Goal: Contribute content: Contribute content

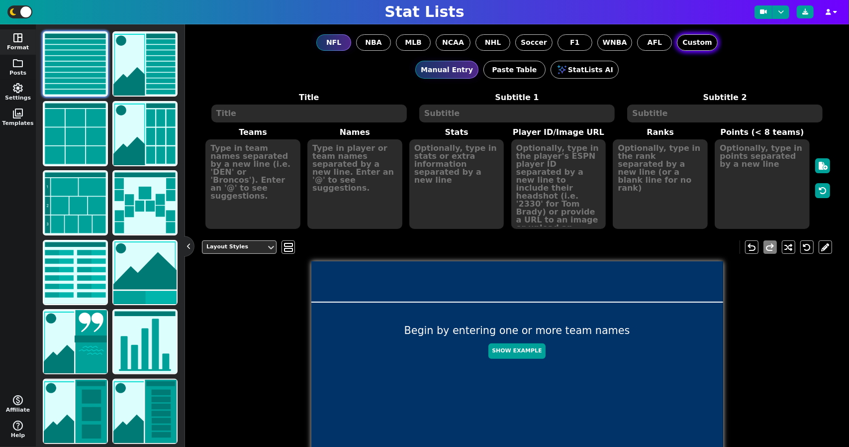
click at [697, 41] on span "Custom" at bounding box center [696, 42] width 29 height 10
click at [0, 0] on input "Custom" at bounding box center [0, 0] width 0 height 0
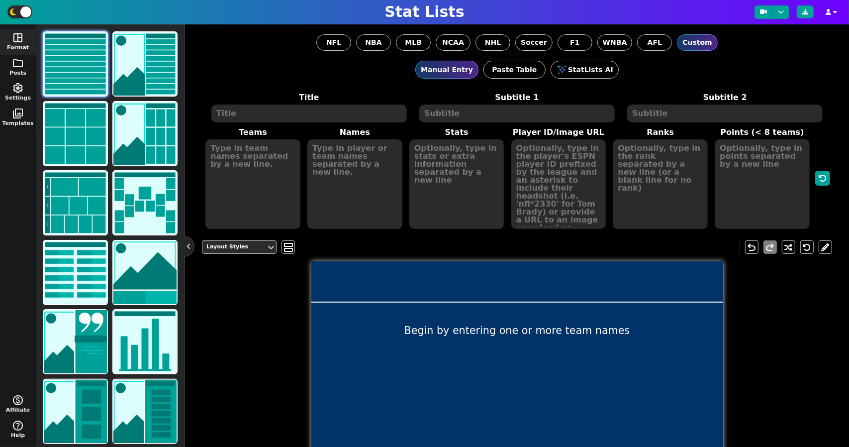
click at [259, 118] on textarea at bounding box center [308, 113] width 195 height 18
click at [261, 156] on textarea at bounding box center [252, 184] width 95 height 90
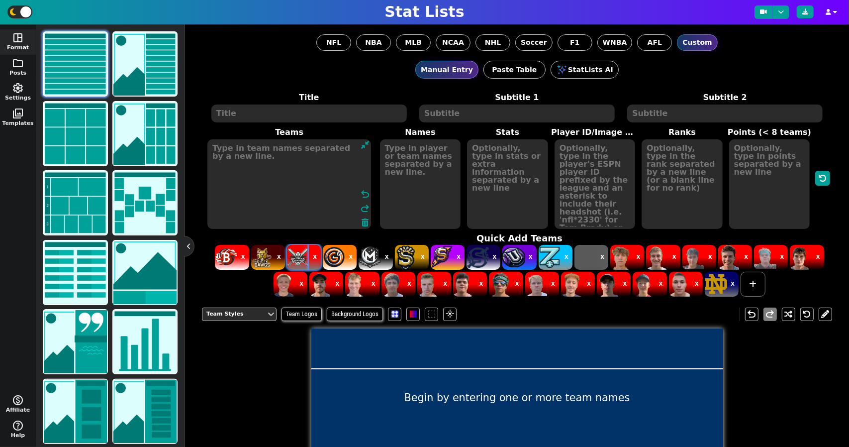
click at [312, 254] on button "X" at bounding box center [315, 257] width 12 height 25
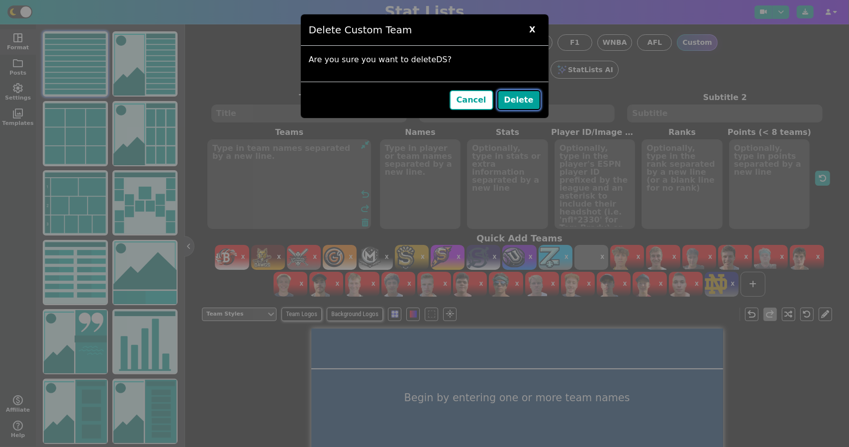
click at [530, 90] on button "Delete" at bounding box center [518, 100] width 43 height 20
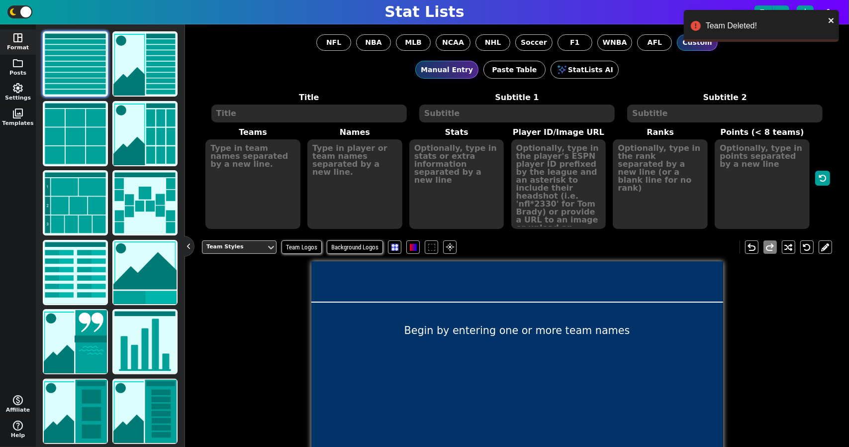
click at [267, 119] on textarea at bounding box center [308, 113] width 195 height 18
click at [257, 178] on textarea at bounding box center [252, 184] width 95 height 90
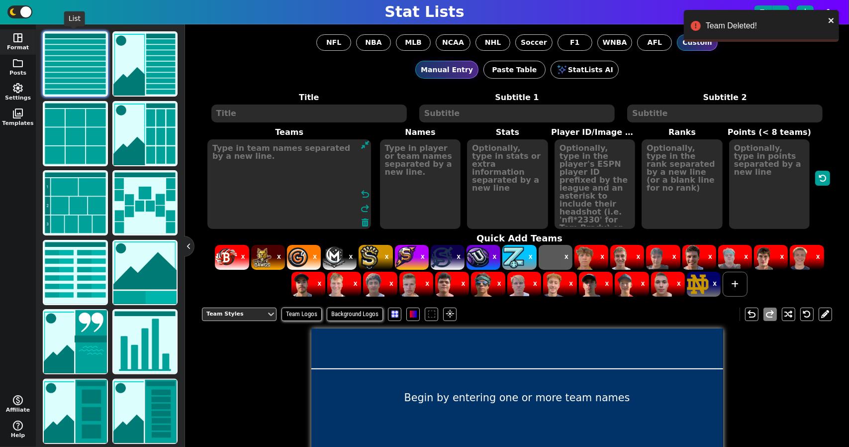
click at [73, 64] on img at bounding box center [75, 63] width 63 height 63
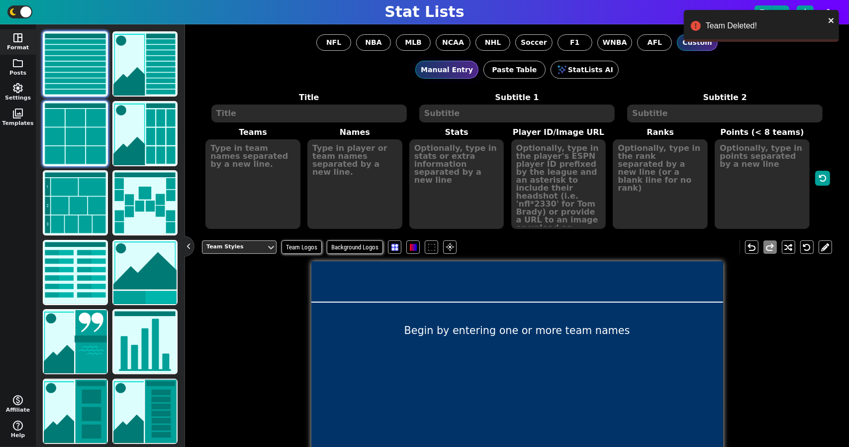
drag, startPoint x: 77, startPoint y: 115, endPoint x: 107, endPoint y: 118, distance: 30.0
click at [77, 115] on img at bounding box center [75, 133] width 63 height 63
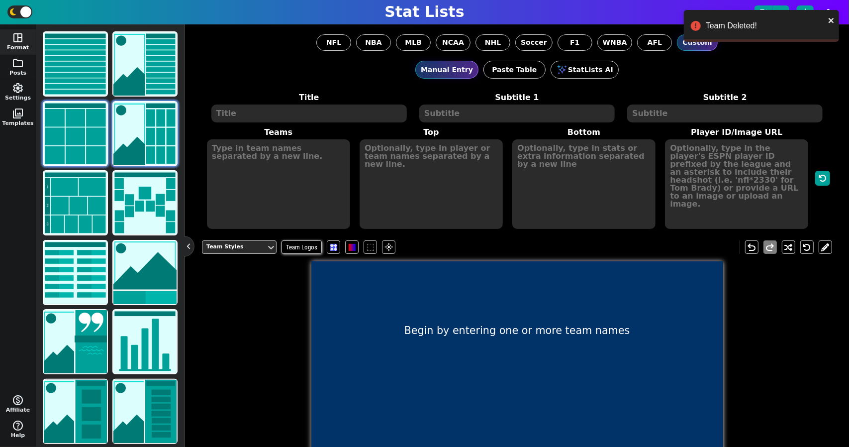
click at [160, 123] on img at bounding box center [144, 133] width 63 height 63
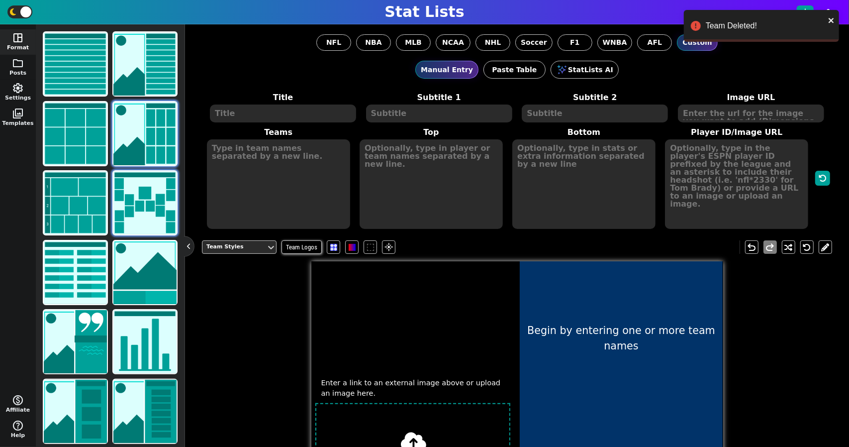
click at [153, 193] on img at bounding box center [144, 202] width 63 height 63
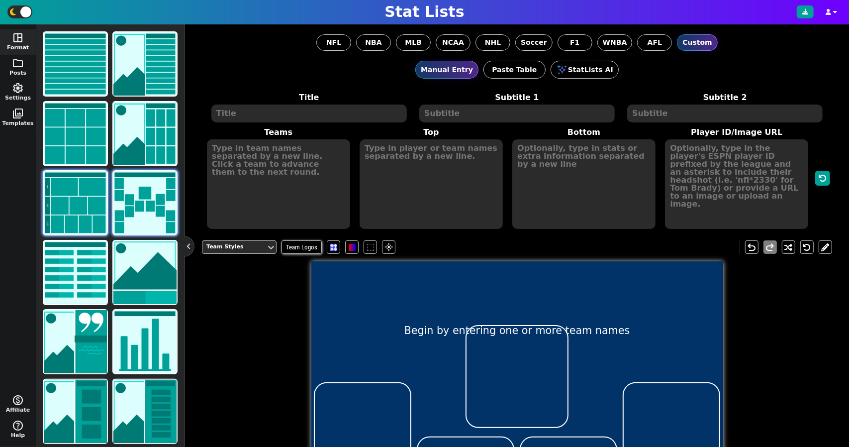
click at [85, 208] on img at bounding box center [75, 202] width 63 height 63
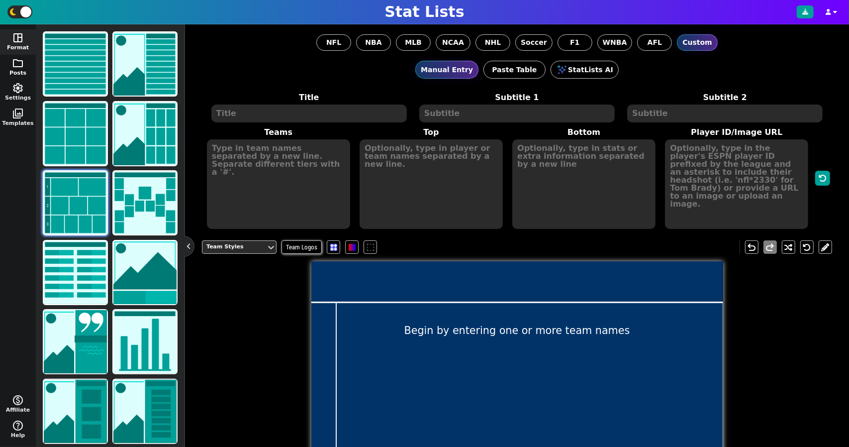
click at [15, 69] on button "folder Posts" at bounding box center [18, 67] width 36 height 25
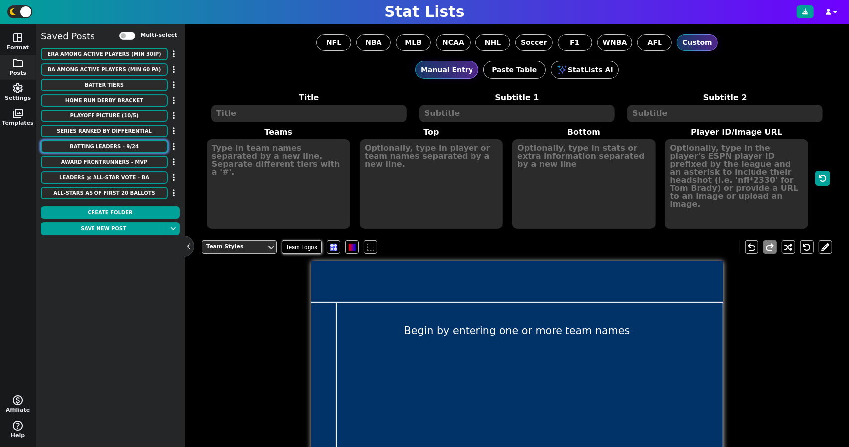
click at [140, 147] on button "Batting Leaders - 9/24" at bounding box center [104, 146] width 127 height 12
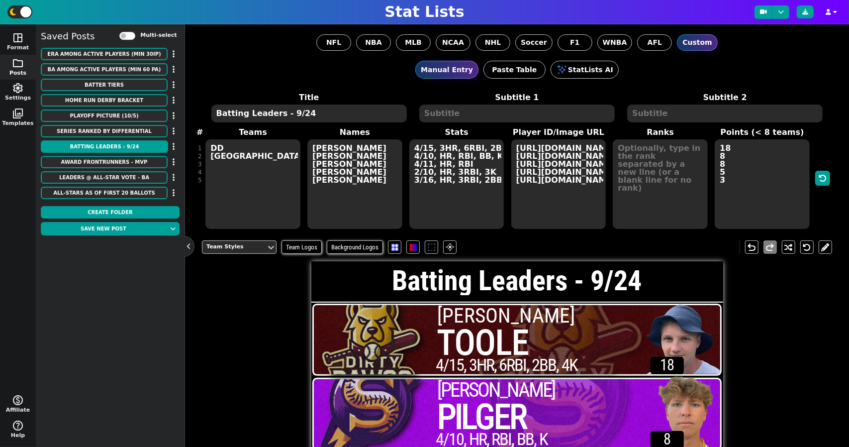
click at [542, 175] on textarea "[URL][DOMAIN_NAME][DOMAIN_NAME] [URL][DOMAIN_NAME][DOMAIN_NAME] [URL][DOMAIN_NA…" at bounding box center [558, 184] width 95 height 90
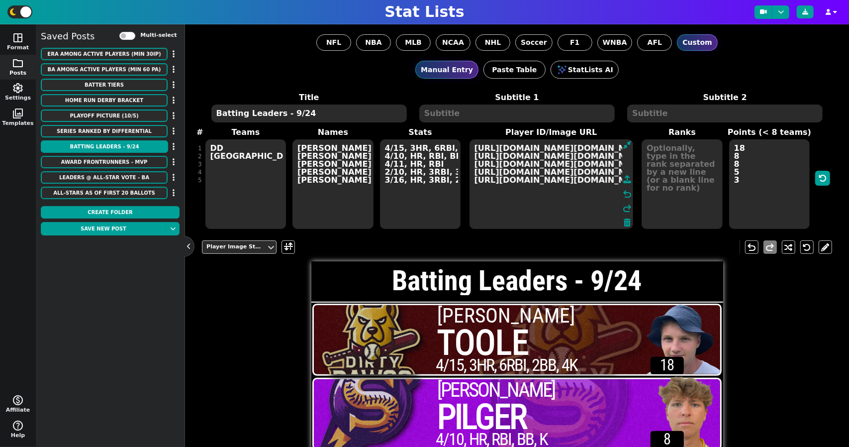
scroll to position [0, 644]
drag, startPoint x: 509, startPoint y: 164, endPoint x: 643, endPoint y: 159, distance: 133.9
click at [648, 153] on span "Teams DD ST ST ST DD Names [PERSON_NAME] [PERSON_NAME] [PERSON_NAME] [PERSON_NA…" at bounding box center [517, 177] width 630 height 103
click at [567, 195] on textarea "[URL][DOMAIN_NAME][DOMAIN_NAME] [URL][DOMAIN_NAME][DOMAIN_NAME] [URL][DOMAIN_NA…" at bounding box center [552, 184] width 164 height 90
drag, startPoint x: 562, startPoint y: 171, endPoint x: 589, endPoint y: 175, distance: 27.6
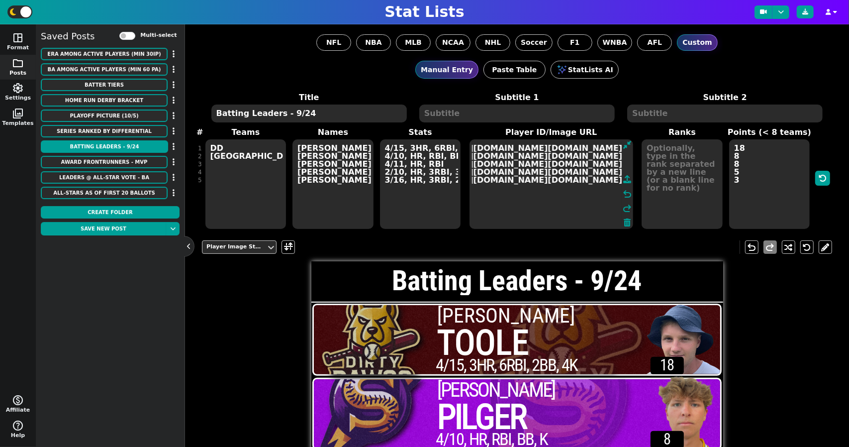
click at [578, 174] on textarea "[URL][DOMAIN_NAME][DOMAIN_NAME] [URL][DOMAIN_NAME][DOMAIN_NAME] [URL][DOMAIN_NA…" at bounding box center [552, 184] width 164 height 90
click at [602, 178] on textarea "[URL][DOMAIN_NAME][DOMAIN_NAME] [URL][DOMAIN_NAME][DOMAIN_NAME] [URL][DOMAIN_NA…" at bounding box center [552, 184] width 164 height 90
drag, startPoint x: 610, startPoint y: 182, endPoint x: 391, endPoint y: 103, distance: 233.0
click at [391, 103] on span "Title Batting Leaders - 9/24 Subtitle 1 Subtitle 2 # 1 2 3 4 5 Teams DD ST ST S…" at bounding box center [517, 161] width 630 height 138
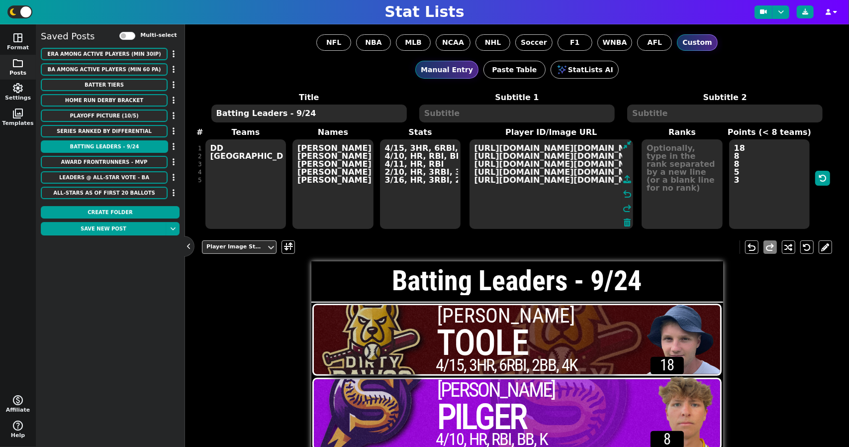
click at [498, 166] on textarea "[URL][DOMAIN_NAME][DOMAIN_NAME] [URL][DOMAIN_NAME][DOMAIN_NAME] [URL][DOMAIN_NA…" at bounding box center [552, 184] width 164 height 90
click at [238, 150] on textarea "DD [GEOGRAPHIC_DATA]" at bounding box center [245, 184] width 81 height 90
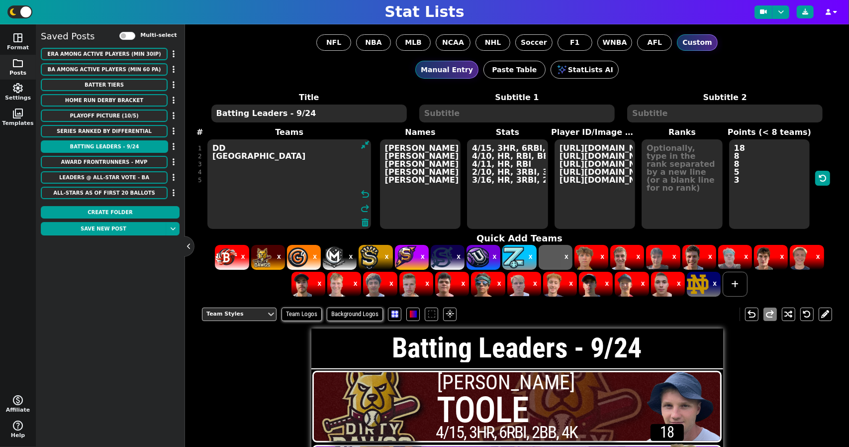
drag, startPoint x: 231, startPoint y: 148, endPoint x: 203, endPoint y: 150, distance: 27.9
click at [203, 148] on span "Teams DD [GEOGRAPHIC_DATA] undo redo" at bounding box center [289, 177] width 175 height 103
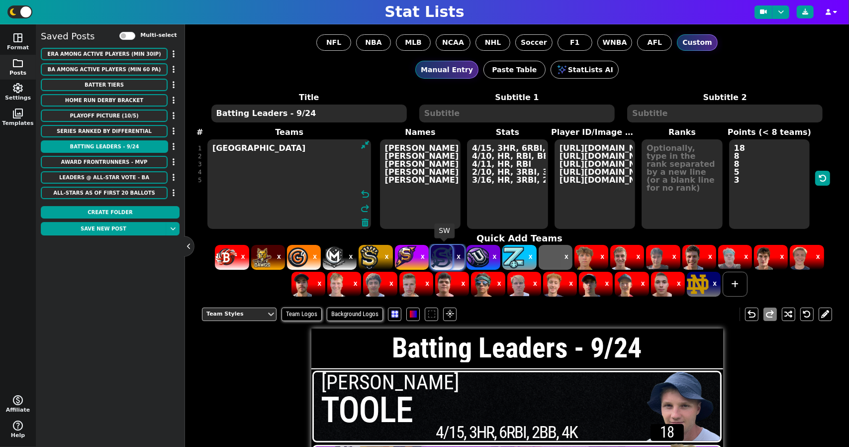
click at [441, 254] on span at bounding box center [442, 257] width 22 height 25
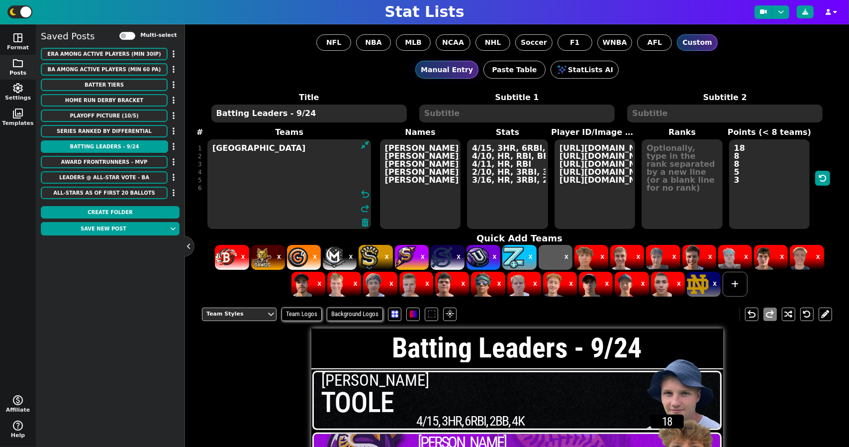
click at [222, 147] on textarea "[GEOGRAPHIC_DATA]" at bounding box center [289, 184] width 164 height 90
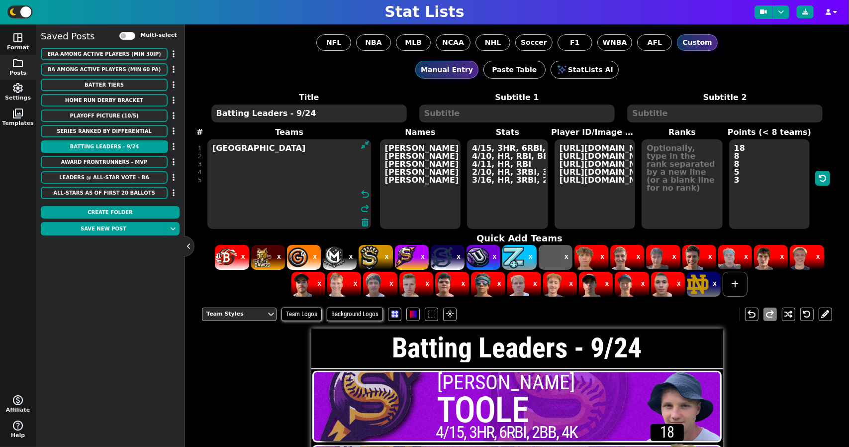
type textarea "[GEOGRAPHIC_DATA]"
click at [15, 42] on span "space_dashboard" at bounding box center [18, 38] width 12 height 12
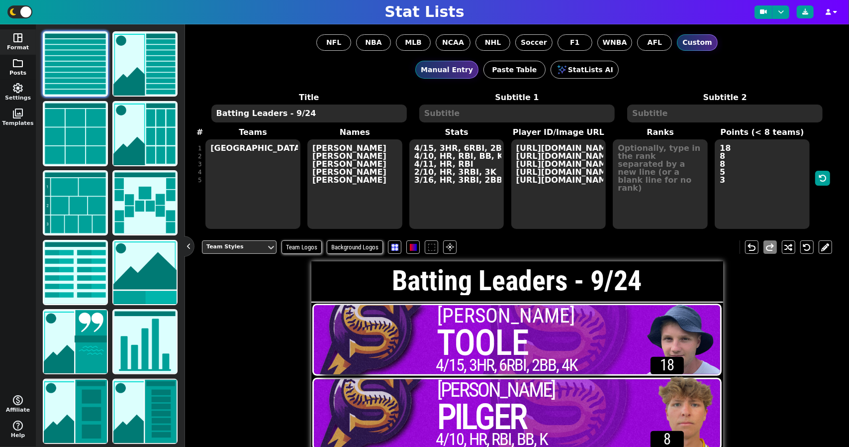
click at [13, 65] on span "folder" at bounding box center [18, 63] width 12 height 12
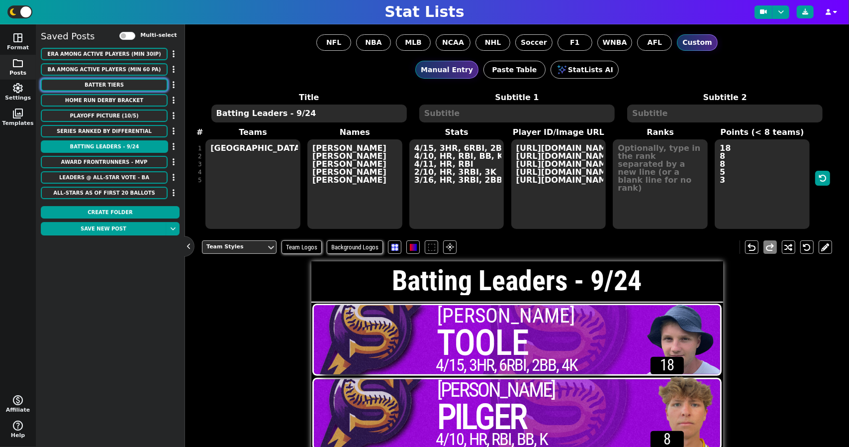
click at [125, 90] on button "Batter Tiers" at bounding box center [104, 85] width 127 height 12
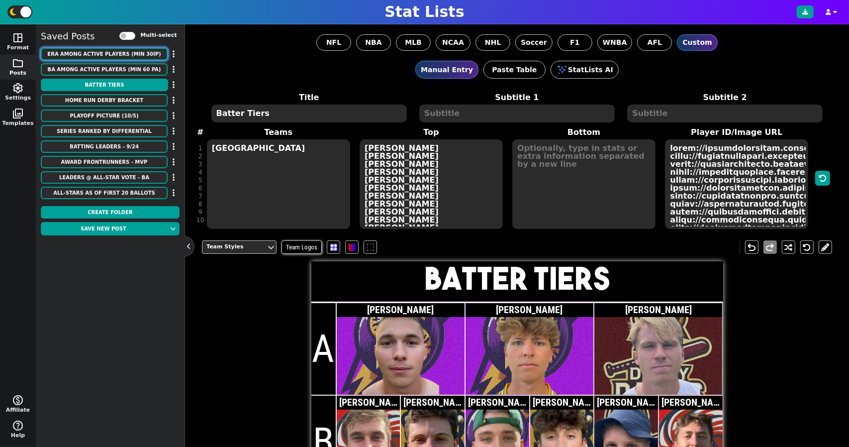
click at [112, 56] on button "ERA among active players (min 30IP)" at bounding box center [104, 54] width 127 height 12
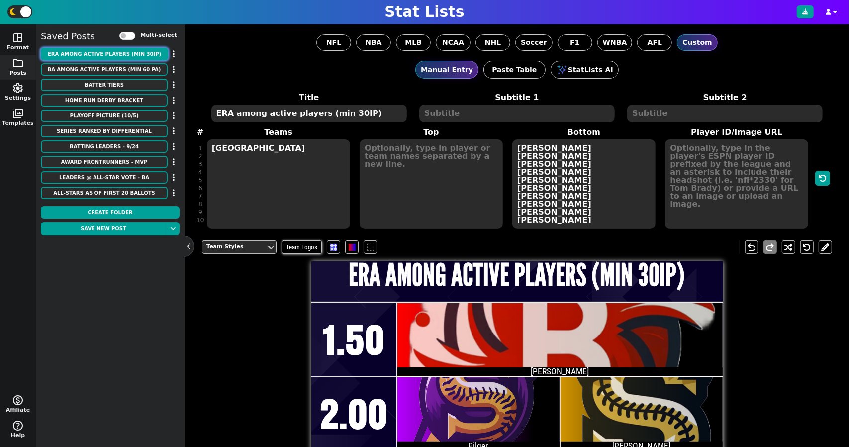
type input "1.50"
type input "2.00"
type input "2.50"
type input "3.00"
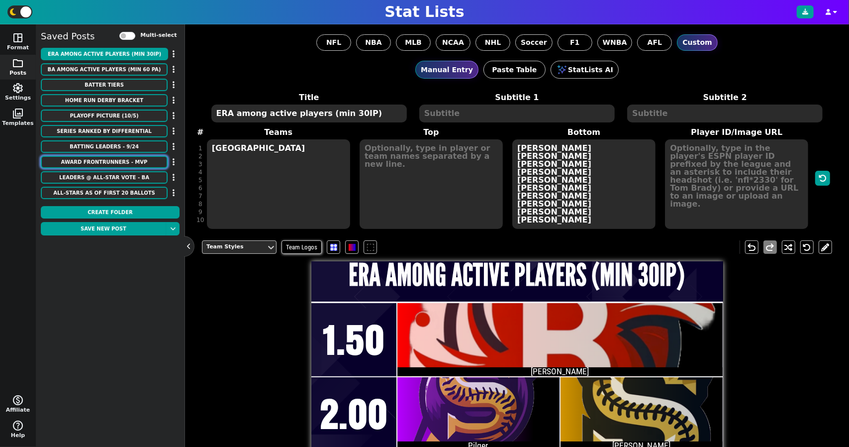
click at [109, 160] on button "Award Frontrunners - MVP" at bounding box center [104, 162] width 127 height 12
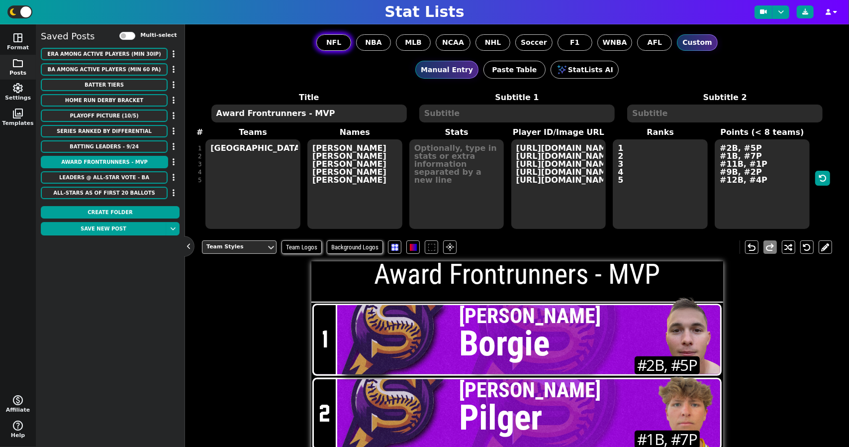
click at [333, 39] on span "NFL" at bounding box center [333, 42] width 15 height 10
click at [0, 0] on input "NFL" at bounding box center [0, 0] width 0 height 0
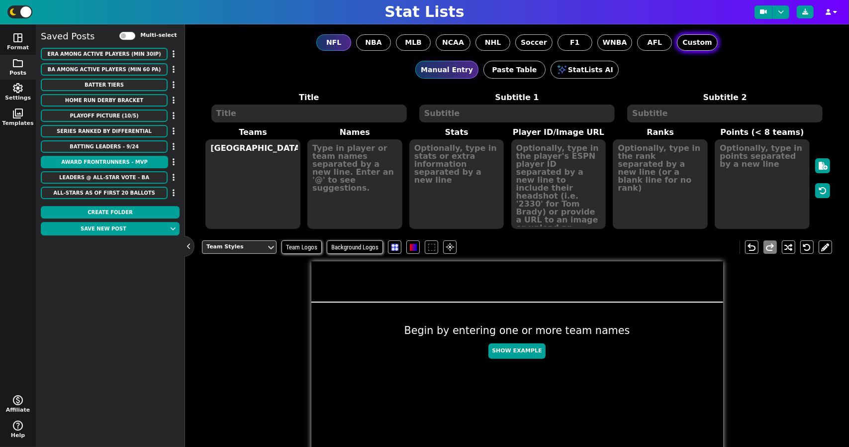
click at [690, 43] on span "Custom" at bounding box center [696, 42] width 29 height 10
click at [0, 0] on input "Custom" at bounding box center [0, 0] width 0 height 0
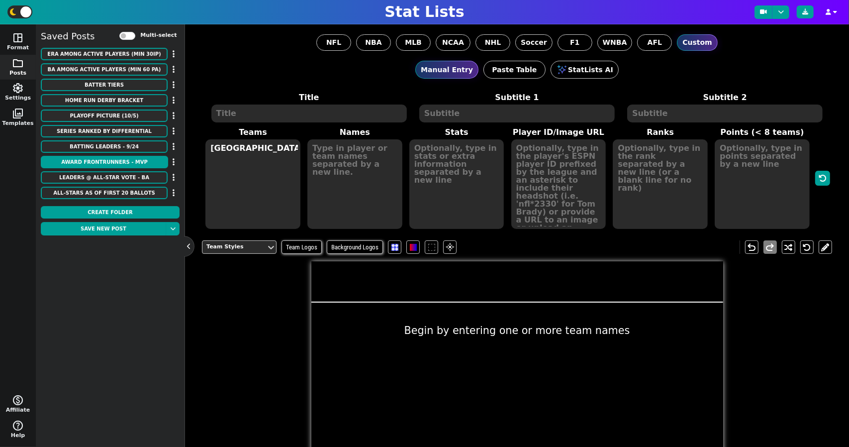
click at [285, 109] on textarea at bounding box center [308, 113] width 195 height 18
click at [245, 170] on textarea "[GEOGRAPHIC_DATA]" at bounding box center [252, 184] width 95 height 90
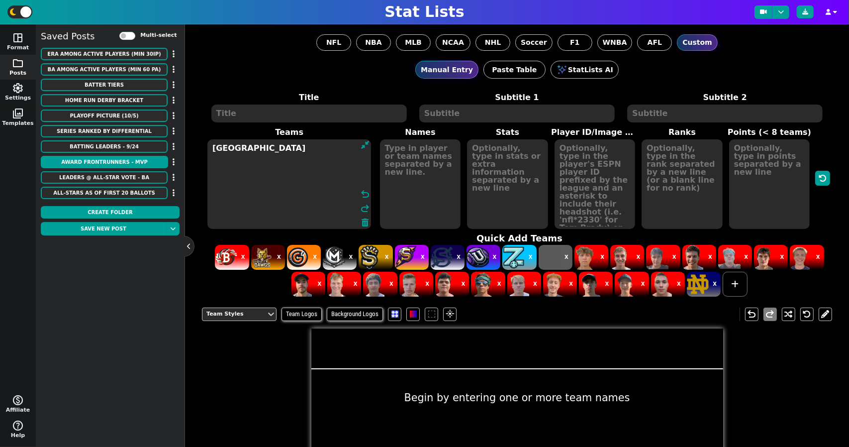
click at [744, 280] on div "X X X X X X X X X X X X X X X X X X X X X X X X X X X X X" at bounding box center [519, 271] width 630 height 54
click at [741, 282] on span at bounding box center [735, 284] width 25 height 25
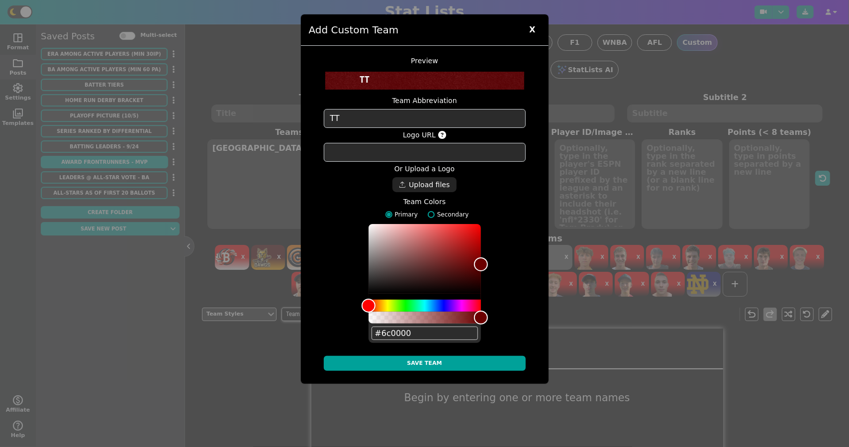
type textarea "TT"
click at [441, 143] on textarea at bounding box center [425, 152] width 202 height 19
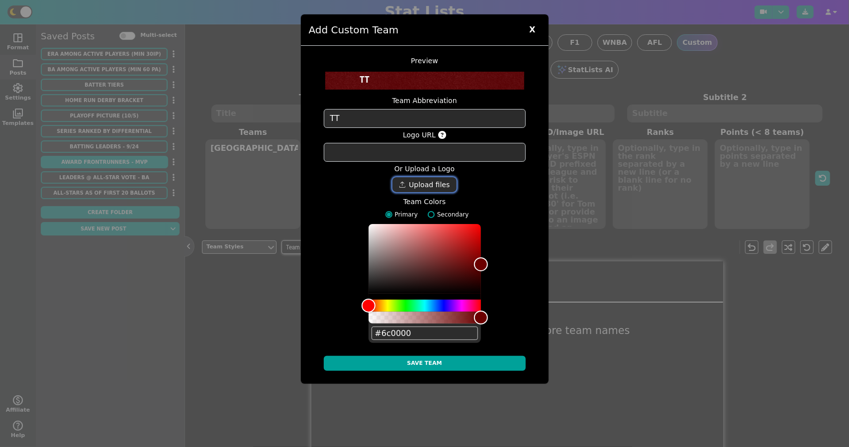
click at [439, 177] on div "Drop files here" at bounding box center [424, 184] width 65 height 15
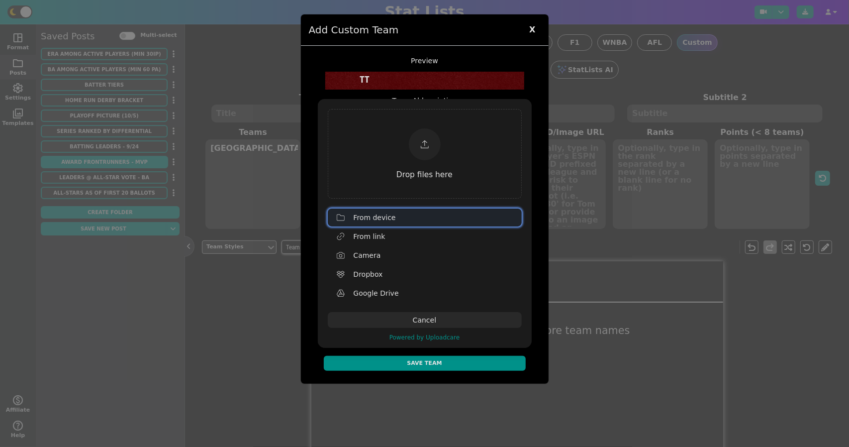
click at [379, 217] on div "From device" at bounding box center [435, 217] width 163 height 16
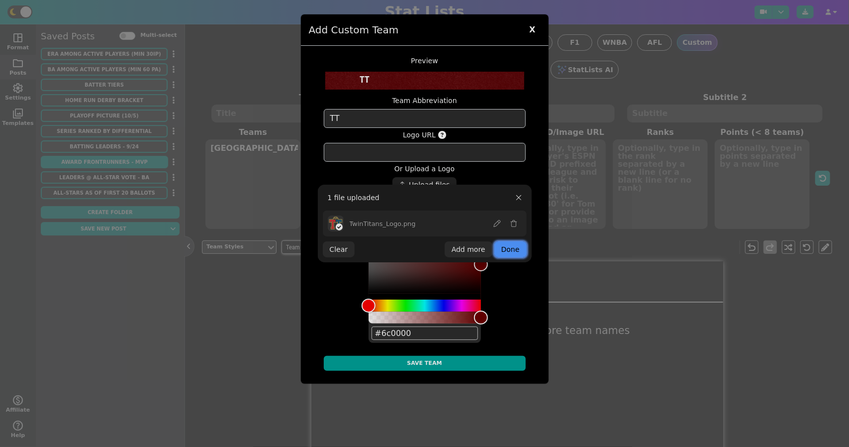
click at [516, 252] on button "Done" at bounding box center [510, 249] width 32 height 16
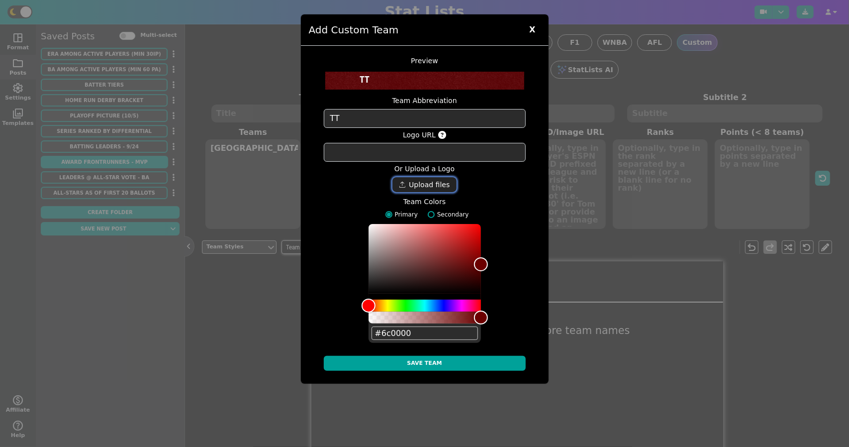
type textarea "[URL][DOMAIN_NAME]"
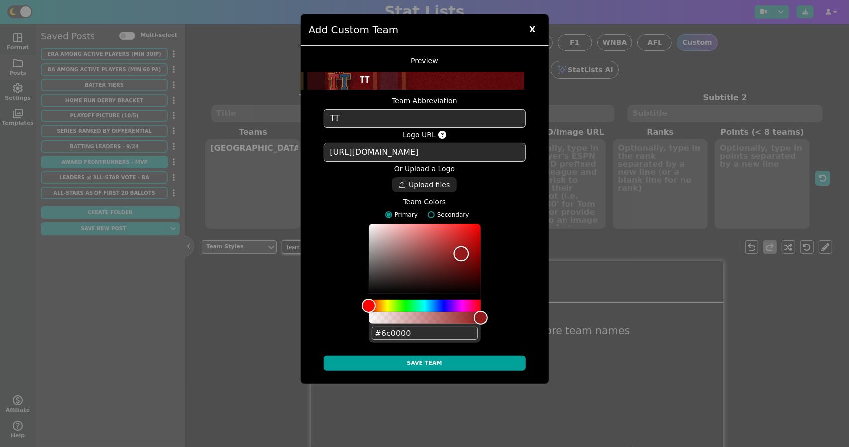
type input "#ffffff"
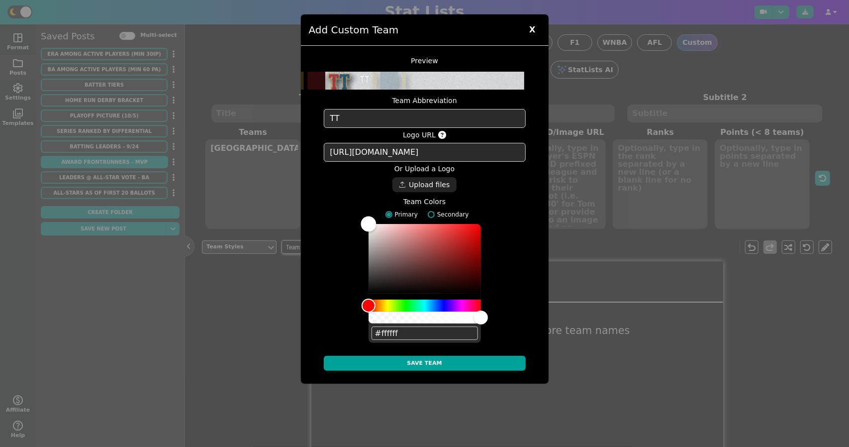
drag, startPoint x: 468, startPoint y: 239, endPoint x: 363, endPoint y: 181, distance: 119.6
click at [359, 181] on form "Team Abbreviation TT Logo URL [URL][DOMAIN_NAME] Or Upload a Logo Upload files …" at bounding box center [425, 235] width 202 height 283
click at [431, 211] on input "Secondary" at bounding box center [431, 214] width 7 height 7
radio input "true"
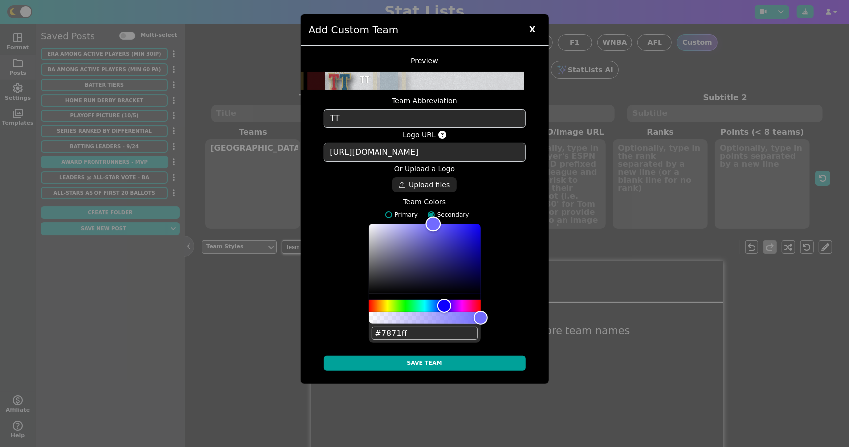
type input "#6d66ff"
drag, startPoint x: 468, startPoint y: 227, endPoint x: 433, endPoint y: 194, distance: 48.2
click at [433, 216] on div "Color" at bounding box center [435, 223] width 15 height 15
drag, startPoint x: 390, startPoint y: 186, endPoint x: 396, endPoint y: 185, distance: 6.1
click at [390, 210] on label "Primary" at bounding box center [399, 214] width 37 height 9
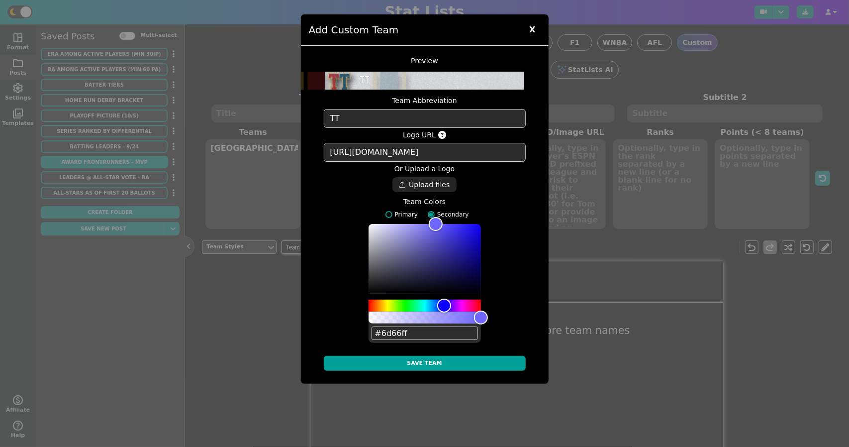
click at [390, 211] on input "Primary" at bounding box center [389, 214] width 7 height 7
radio input "true"
type input "#ffffff"
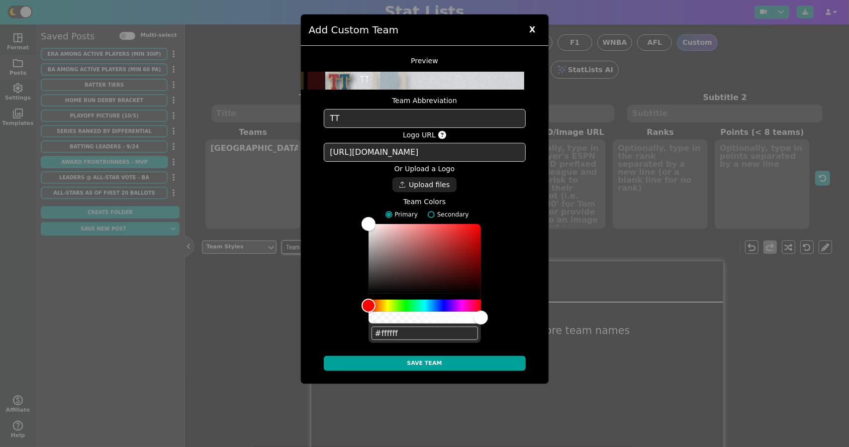
click at [436, 210] on label "Secondary" at bounding box center [446, 214] width 46 height 9
click at [435, 211] on input "Secondary" at bounding box center [431, 214] width 7 height 7
radio input "true"
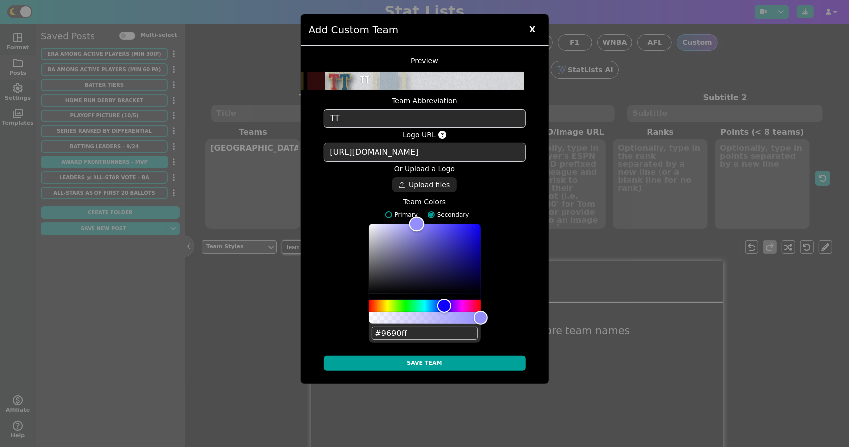
drag, startPoint x: 432, startPoint y: 198, endPoint x: 426, endPoint y: 228, distance: 30.8
click at [420, 191] on form "Team Abbreviation TT Logo URL [URL][DOMAIN_NAME] Or Upload a Logo Upload files …" at bounding box center [425, 235] width 202 height 283
type input "#948fff"
click at [430, 356] on button "Save Team" at bounding box center [425, 363] width 202 height 15
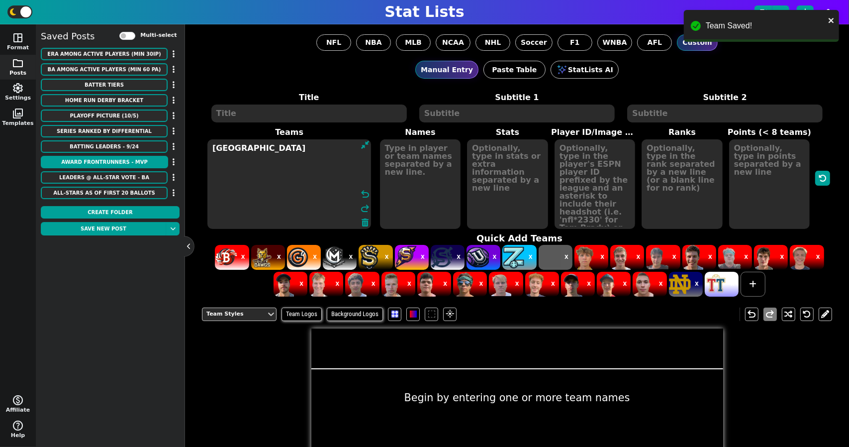
click at [265, 171] on textarea "[GEOGRAPHIC_DATA]" at bounding box center [289, 184] width 164 height 90
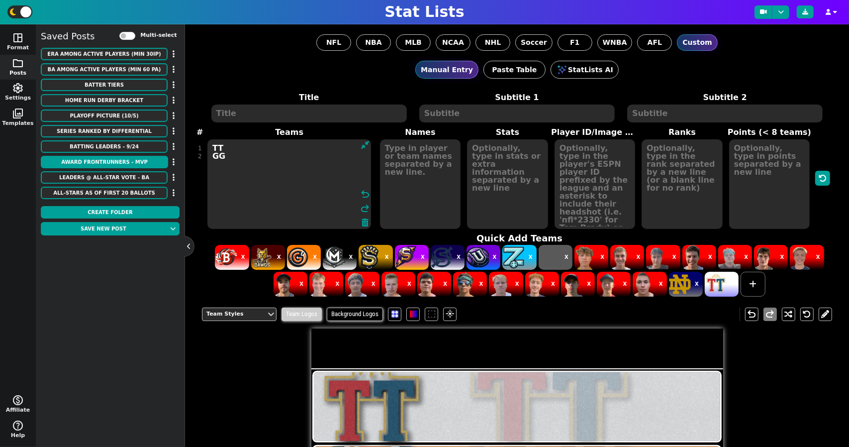
type textarea "TT GG"
click at [315, 317] on span "Team Logos" at bounding box center [302, 313] width 40 height 13
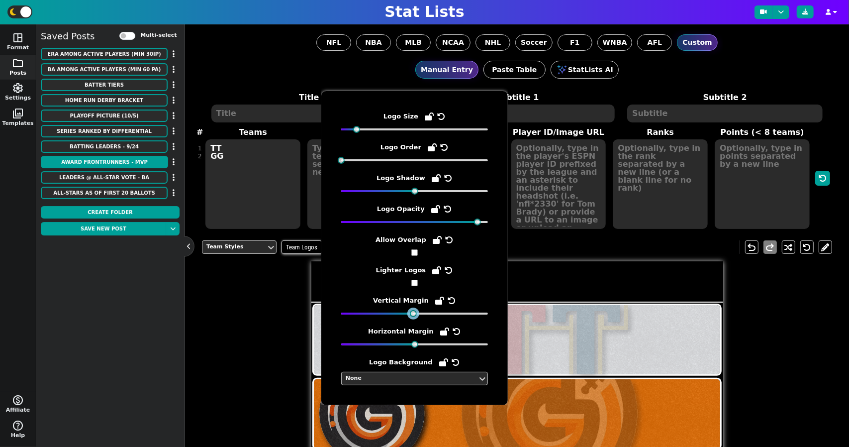
drag, startPoint x: 399, startPoint y: 311, endPoint x: 436, endPoint y: 262, distance: 61.5
click at [419, 306] on span "Vertical Margin" at bounding box center [414, 306] width 147 height 22
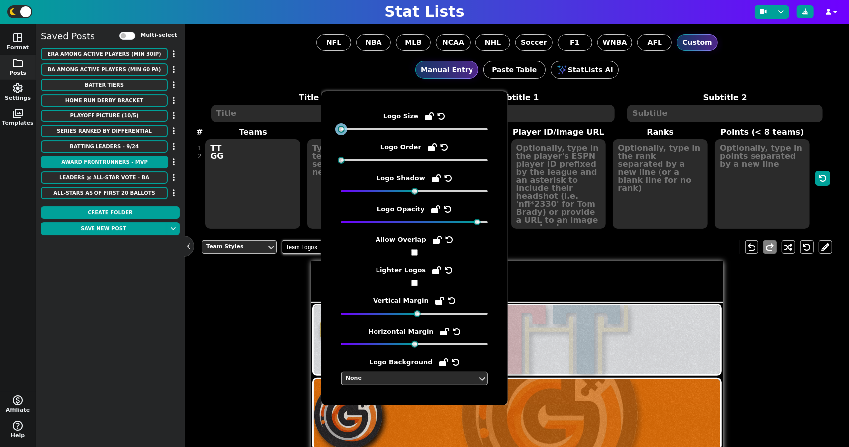
drag, startPoint x: 356, startPoint y: 132, endPoint x: 306, endPoint y: 132, distance: 49.7
click at [306, 132] on body "Stat Lists space_dashboard Format folder Posts settings Settings photo_library …" at bounding box center [424, 223] width 849 height 447
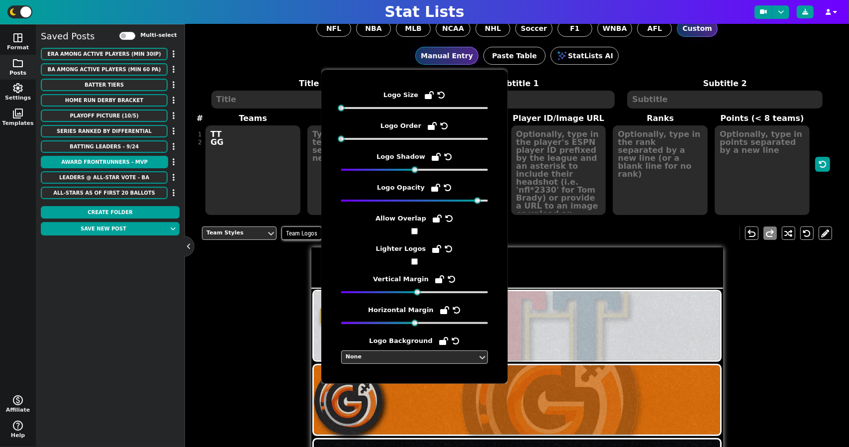
scroll to position [50, 0]
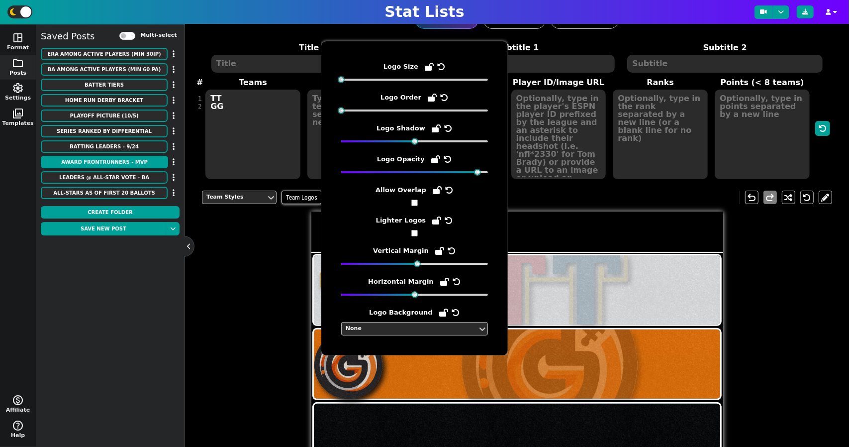
click at [803, 321] on div "Team Styles Team Logos Background Logos flare undo redo" at bounding box center [517, 403] width 630 height 440
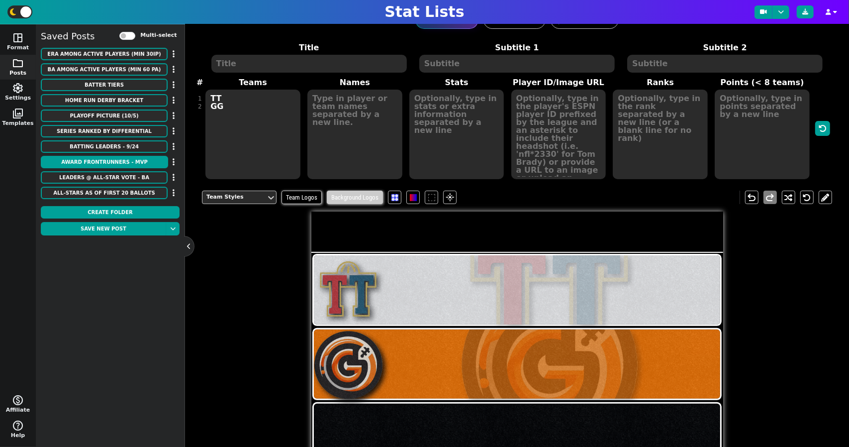
click at [342, 195] on span "Background Logos" at bounding box center [355, 197] width 56 height 13
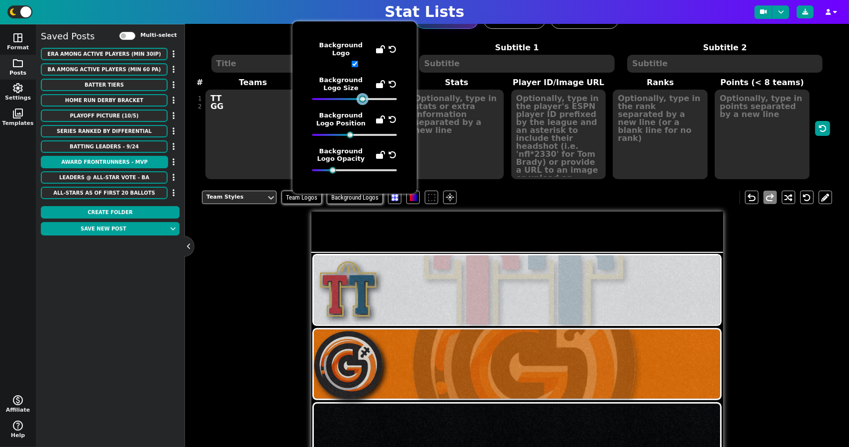
drag, startPoint x: 355, startPoint y: 92, endPoint x: 363, endPoint y: 101, distance: 12.7
click at [363, 101] on div "Background Logo Background Logo Size Background Logo Position Background Logo O…" at bounding box center [354, 107] width 85 height 132
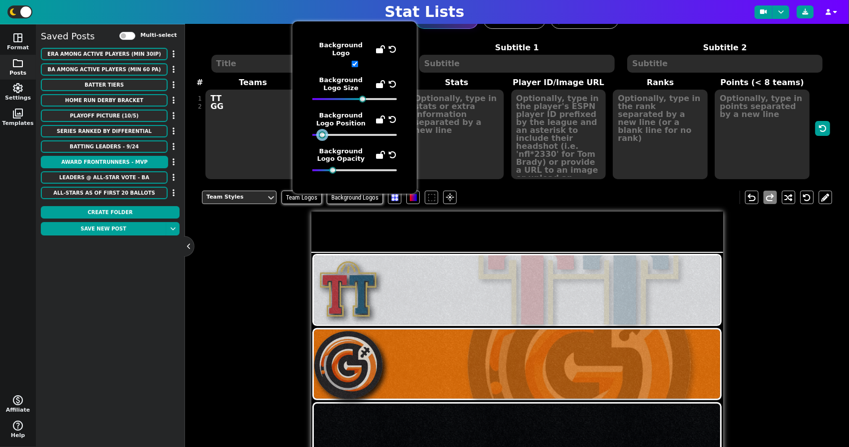
drag, startPoint x: 352, startPoint y: 130, endPoint x: 324, endPoint y: 126, distance: 28.1
click at [324, 126] on span "Background Logo Position" at bounding box center [354, 124] width 85 height 26
drag, startPoint x: 309, startPoint y: 163, endPoint x: 333, endPoint y: 154, distance: 25.5
click at [333, 154] on span "Background Logo Opacity" at bounding box center [354, 160] width 85 height 26
click at [787, 254] on div "Team Styles Team Logos Background Logos flare undo redo" at bounding box center [517, 403] width 630 height 440
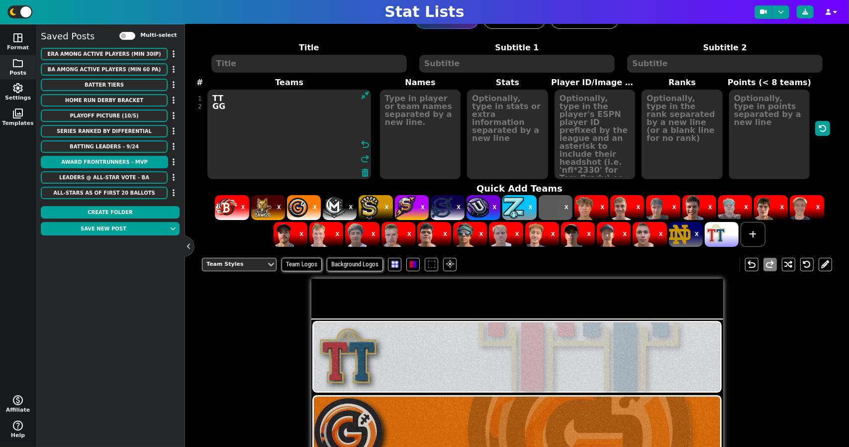
drag, startPoint x: 237, startPoint y: 110, endPoint x: 193, endPoint y: 83, distance: 51.6
click at [193, 83] on div "NFL NBA MLB NCAA NHL Soccer F1 WNBA AFL Custom Manual Entry Paste Table StatLis…" at bounding box center [517, 235] width 664 height 422
